Goal: Transaction & Acquisition: Purchase product/service

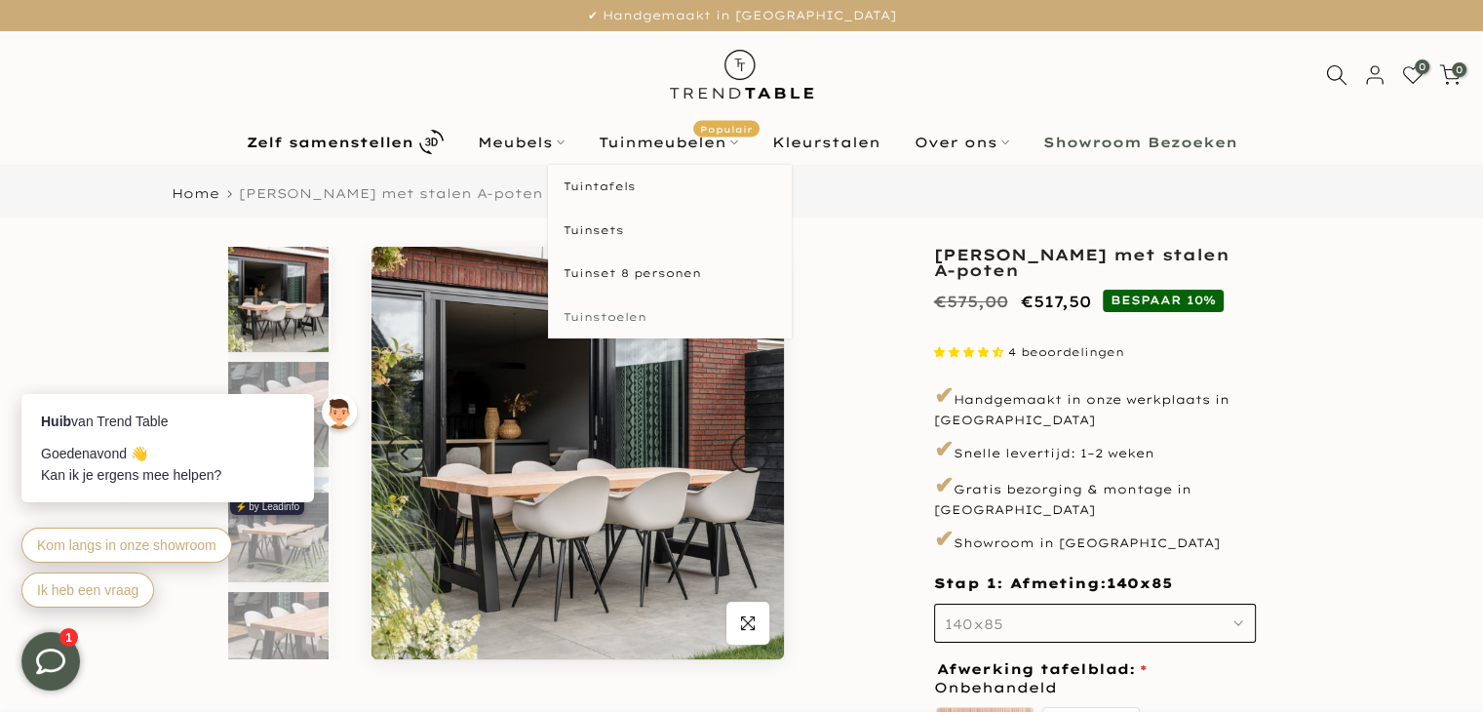
click at [592, 314] on link "Tuinstoelen" at bounding box center [670, 317] width 244 height 44
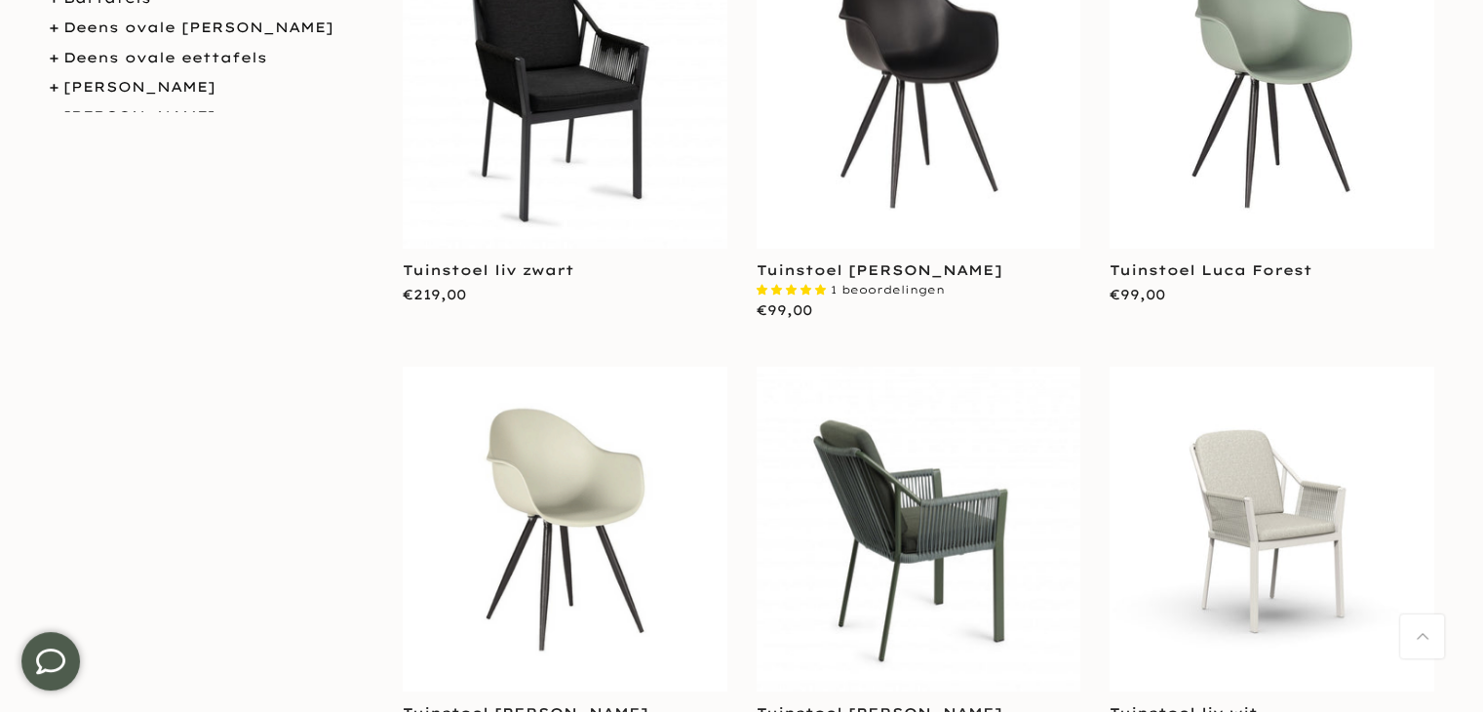
scroll to position [585, 0]
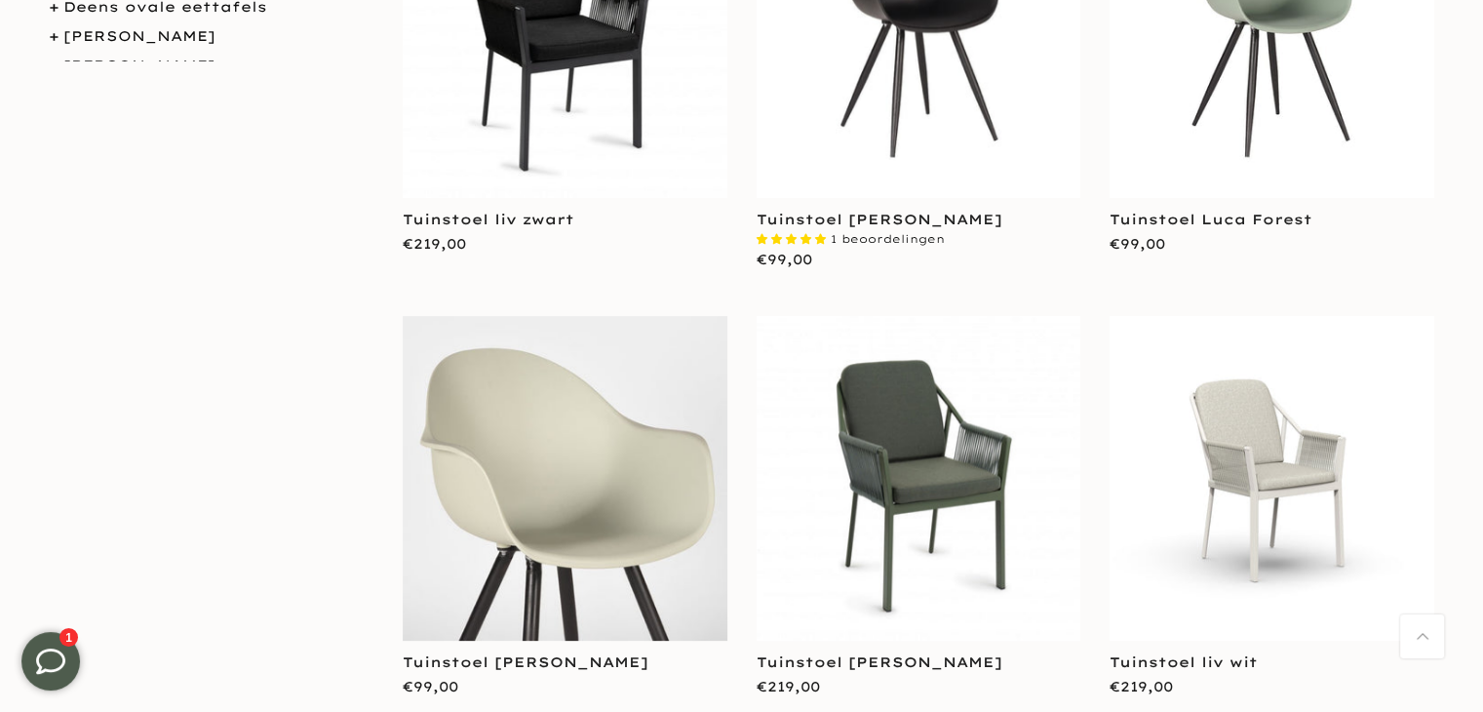
click at [517, 467] on img at bounding box center [565, 478] width 325 height 325
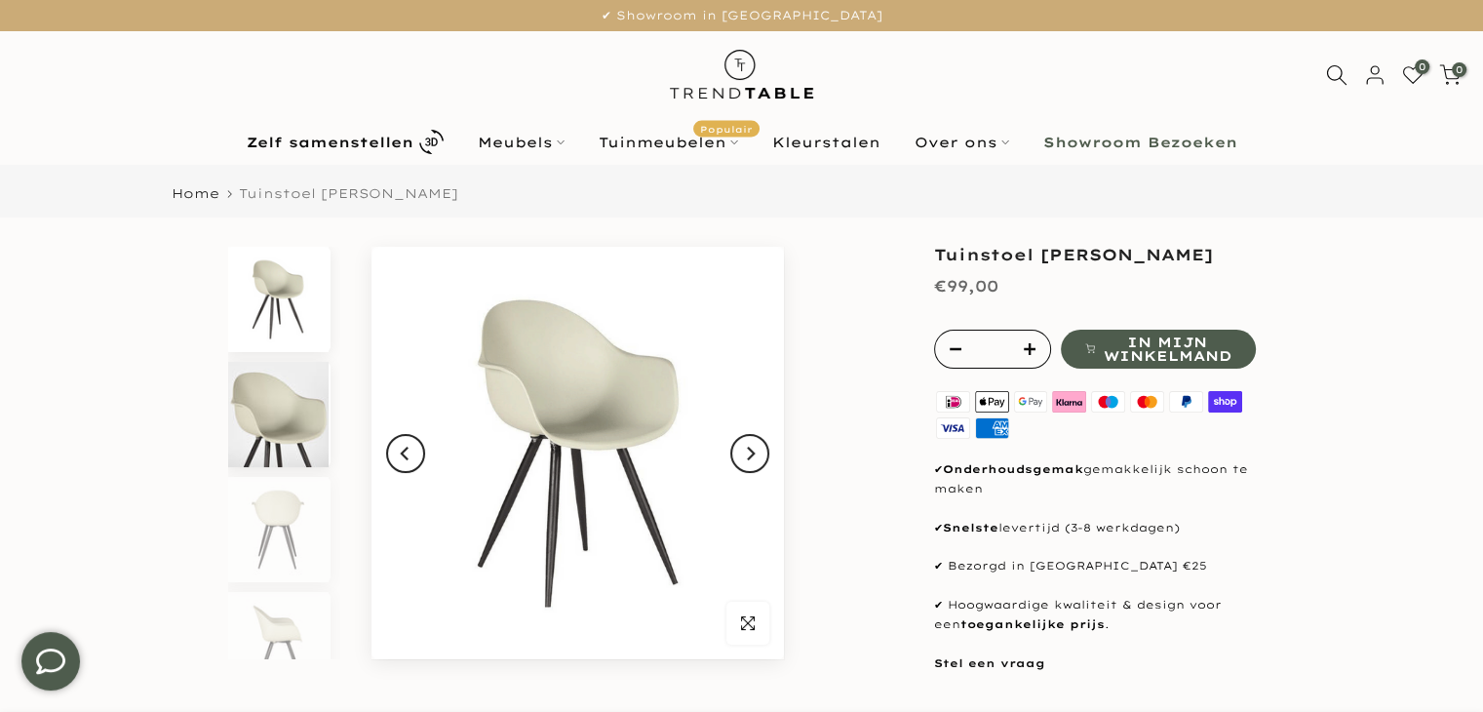
click at [292, 442] on img at bounding box center [278, 414] width 100 height 105
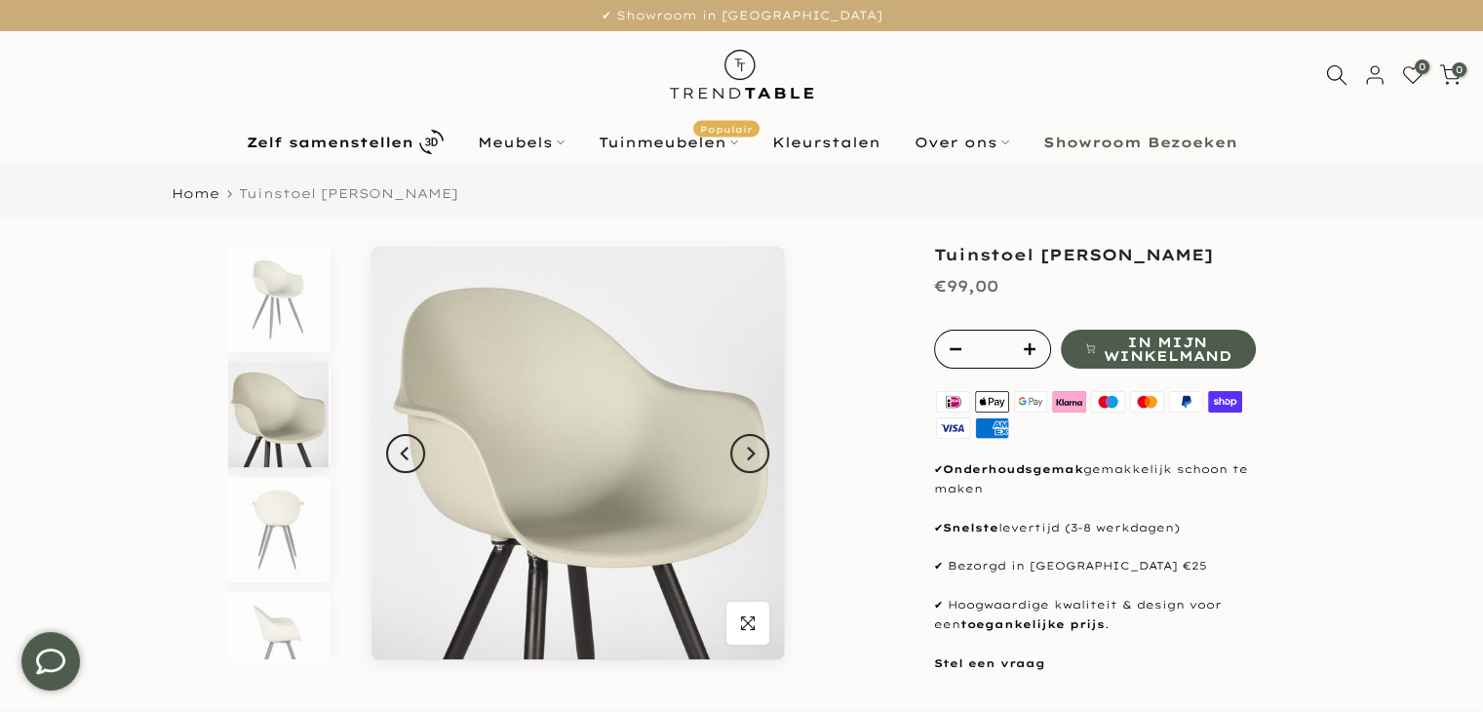
scroll to position [18, 0]
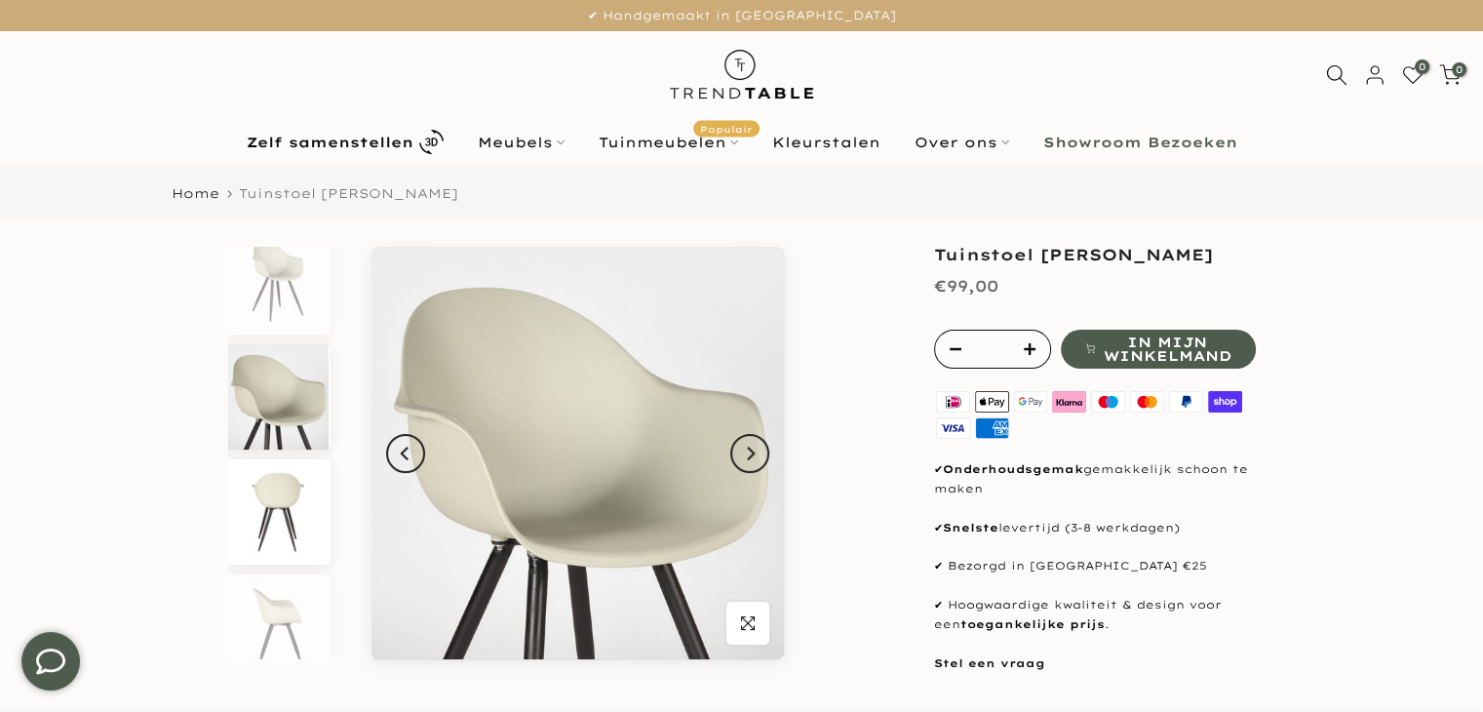
click at [277, 500] on img at bounding box center [278, 511] width 100 height 105
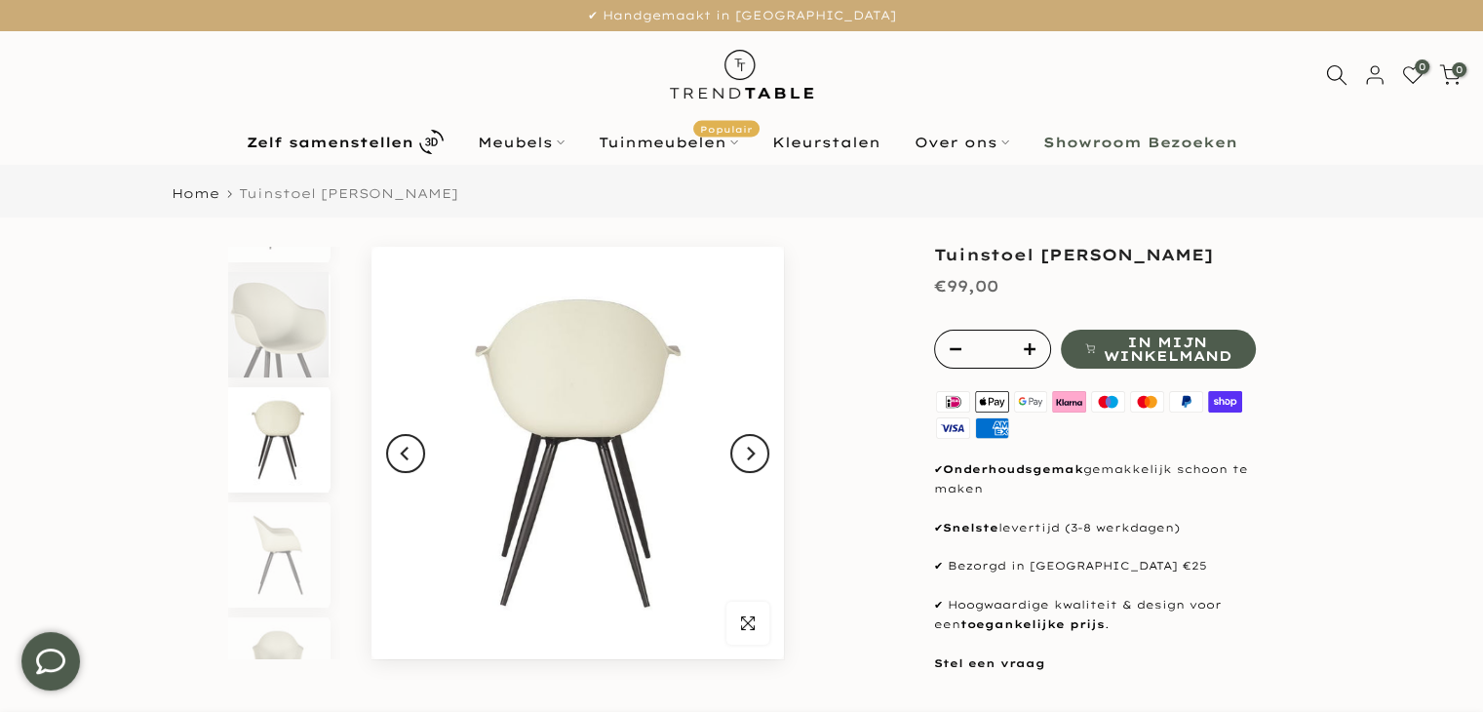
scroll to position [133, 0]
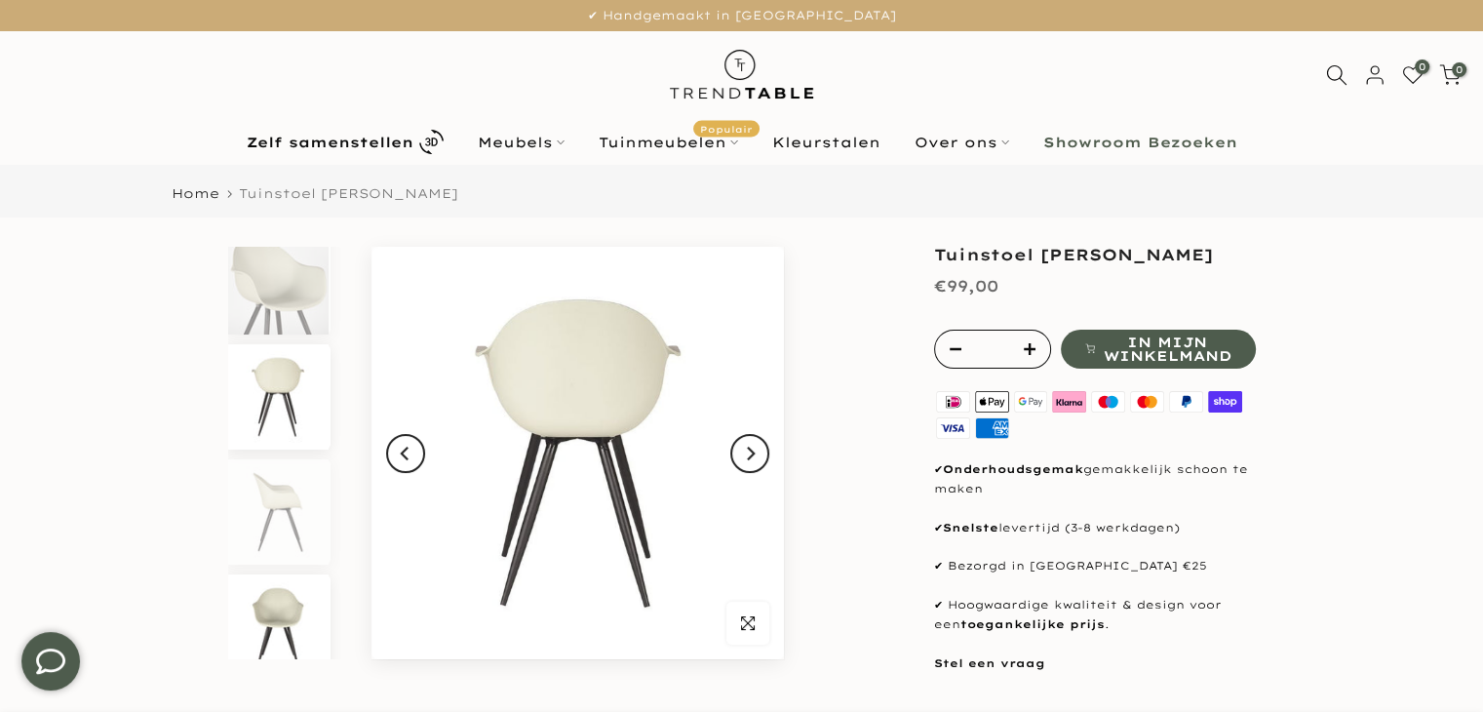
click at [272, 607] on img at bounding box center [278, 626] width 100 height 105
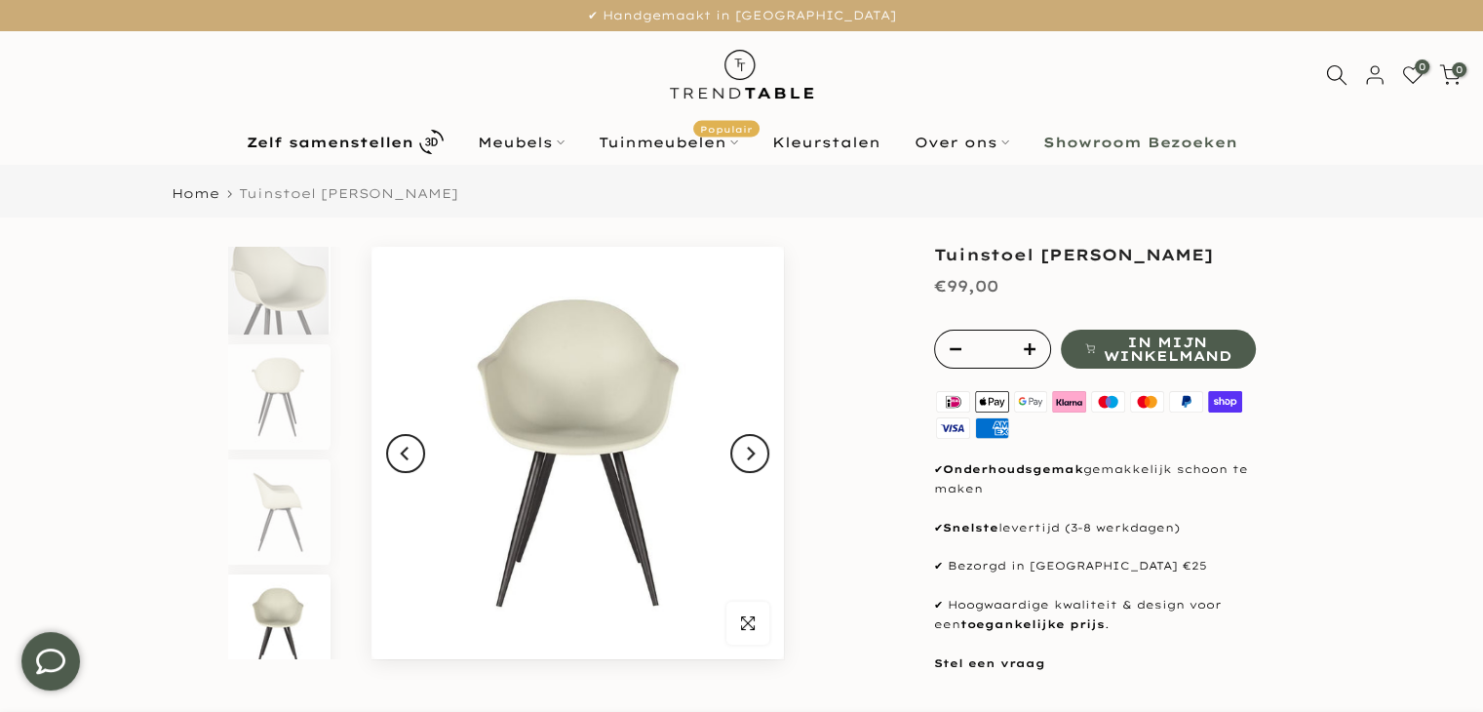
scroll to position [152, 0]
